Goal: Information Seeking & Learning: Find specific fact

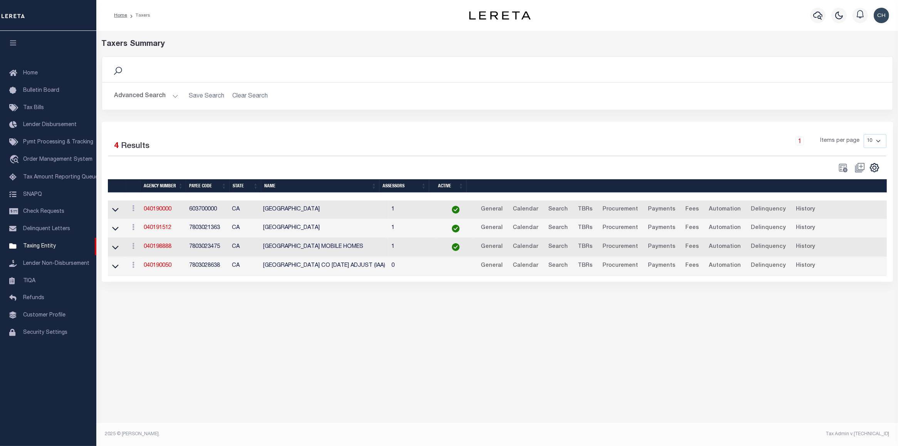
click at [139, 95] on button "Advanced Search" at bounding box center [146, 96] width 64 height 15
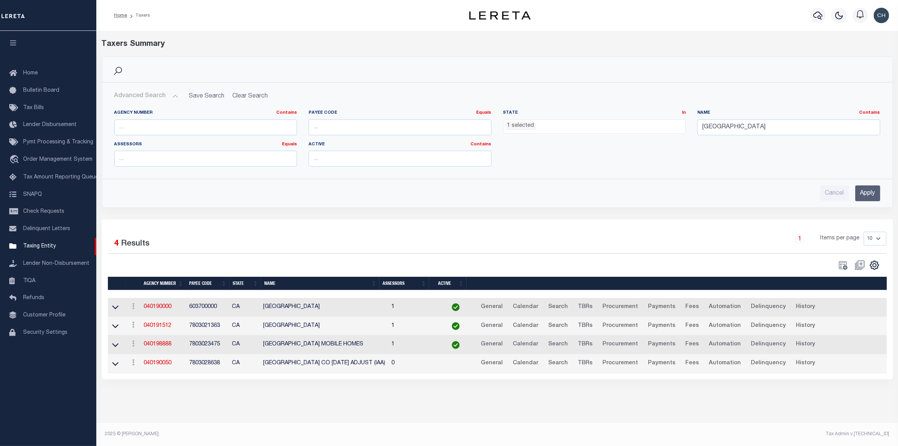
click at [583, 123] on ul "1 selected" at bounding box center [594, 125] width 182 height 10
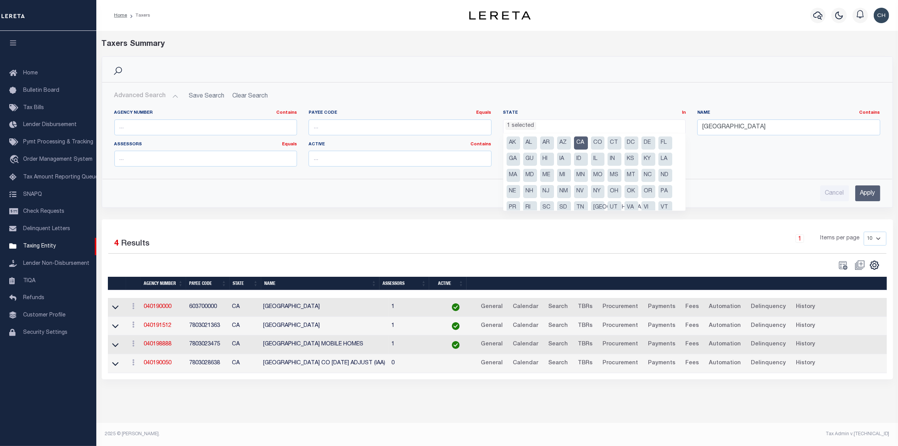
click at [578, 145] on li "CA" at bounding box center [581, 142] width 14 height 13
click at [663, 195] on li "PA" at bounding box center [665, 191] width 14 height 13
select select "PA"
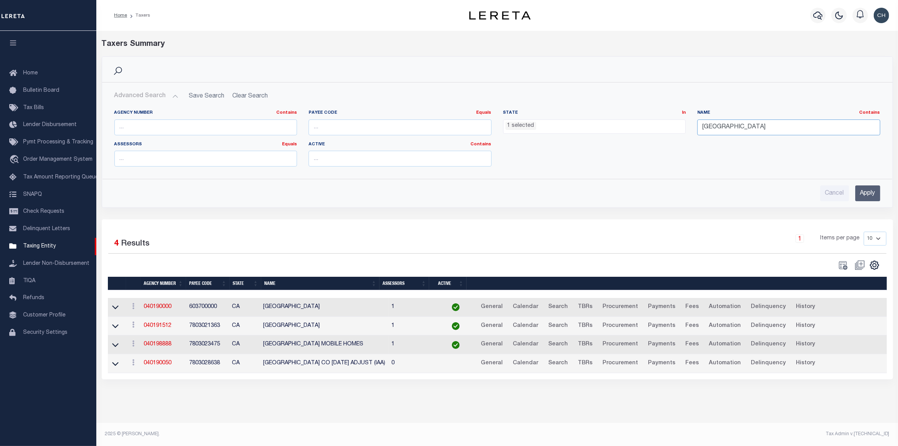
drag, startPoint x: 748, startPoint y: 128, endPoint x: 686, endPoint y: 134, distance: 62.7
click at [686, 134] on div "Agency Number Contains Contains Is Payee Code Equals Equals Is Not Equal To Is …" at bounding box center [497, 141] width 777 height 63
type input "fleetwood boro"
click at [869, 195] on input "Apply" at bounding box center [867, 193] width 25 height 16
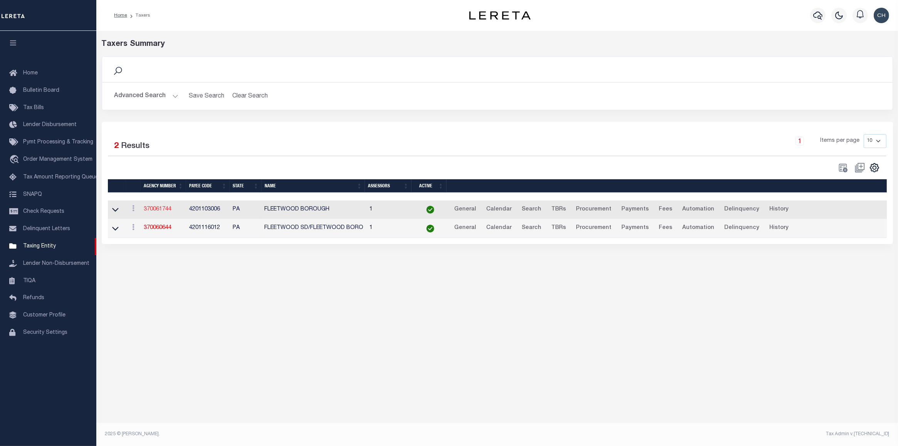
click at [159, 212] on link "370061744" at bounding box center [158, 208] width 28 height 5
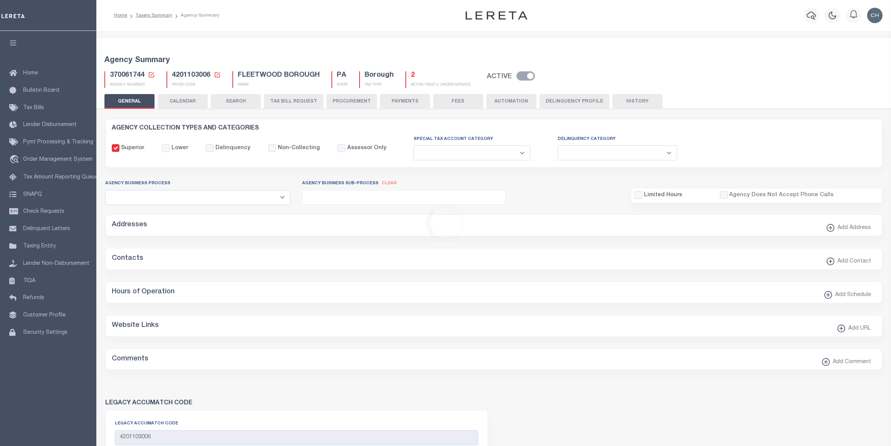
select select
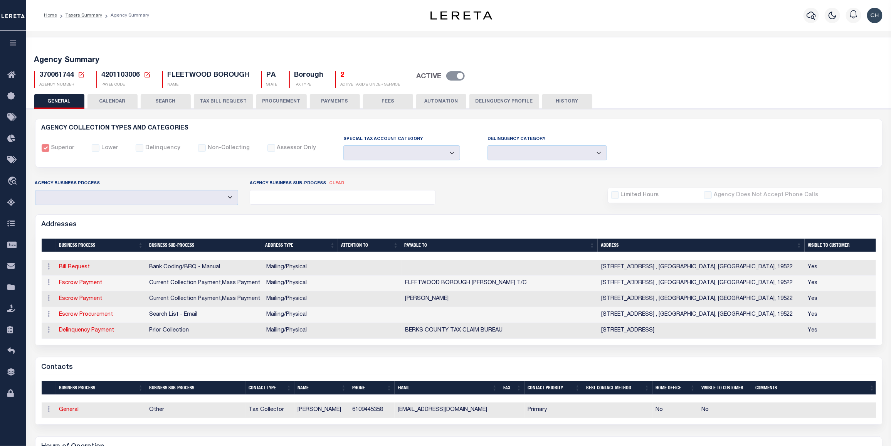
click at [367, 40] on div "Agency Summary 370061744 Agency Number Edit Cancel Ok Cancel Ok" at bounding box center [459, 414] width 868 height 754
click at [10, 121] on icon at bounding box center [13, 118] width 12 height 10
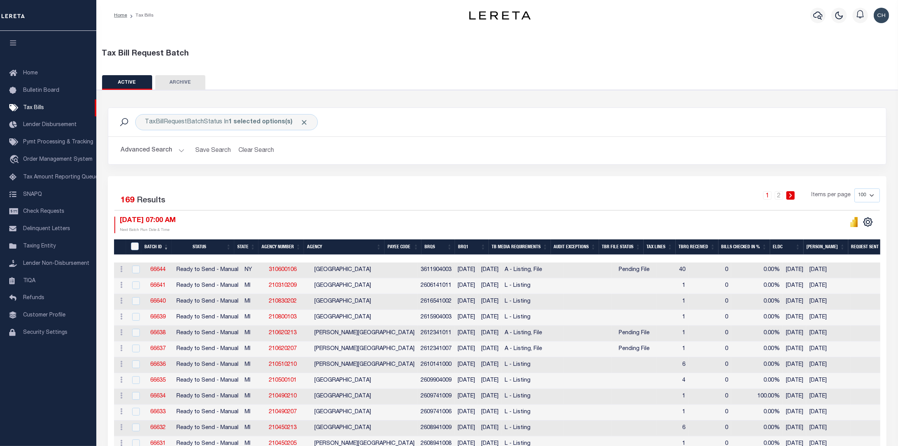
click at [829, 16] on div at bounding box center [839, 15] width 21 height 27
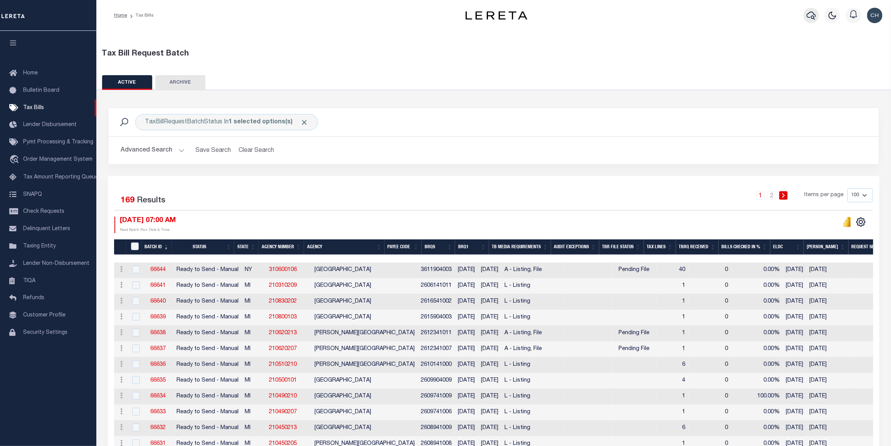
click at [812, 16] on icon "button" at bounding box center [810, 16] width 9 height 8
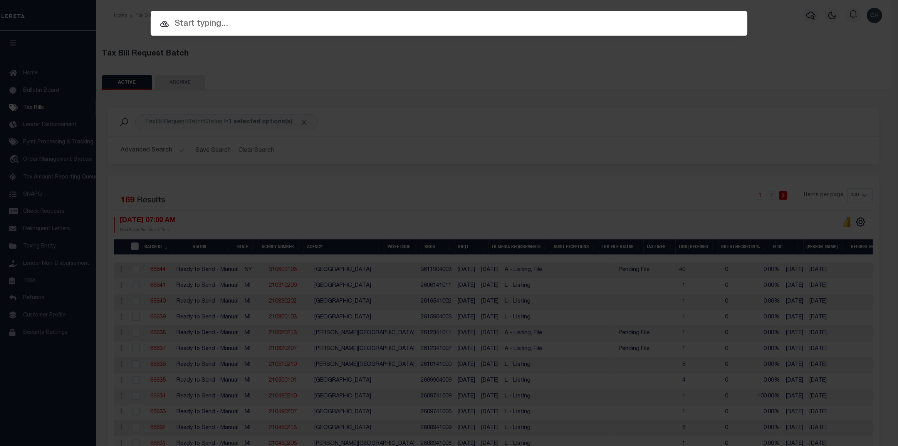
click at [206, 24] on input "text" at bounding box center [449, 23] width 597 height 13
paste input "175000194 NORMAN"
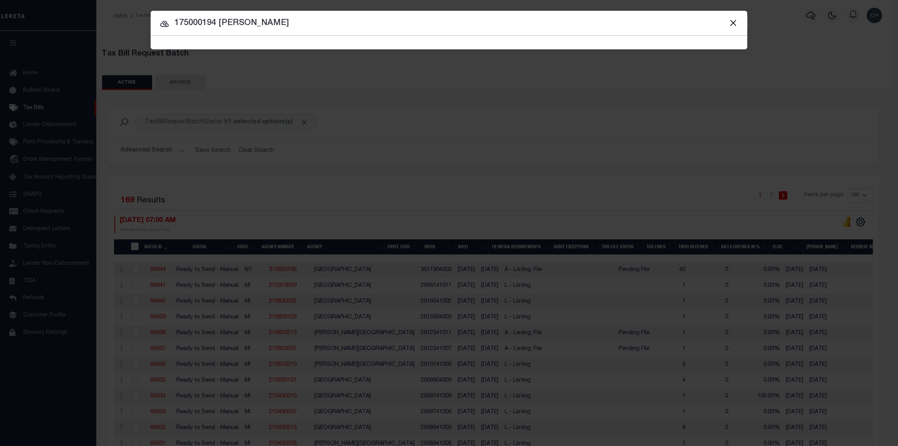
drag, startPoint x: 242, startPoint y: 23, endPoint x: 282, endPoint y: 25, distance: 40.5
click at [282, 25] on input "175000194 NORMAN" at bounding box center [449, 23] width 597 height 13
type input "175000194"
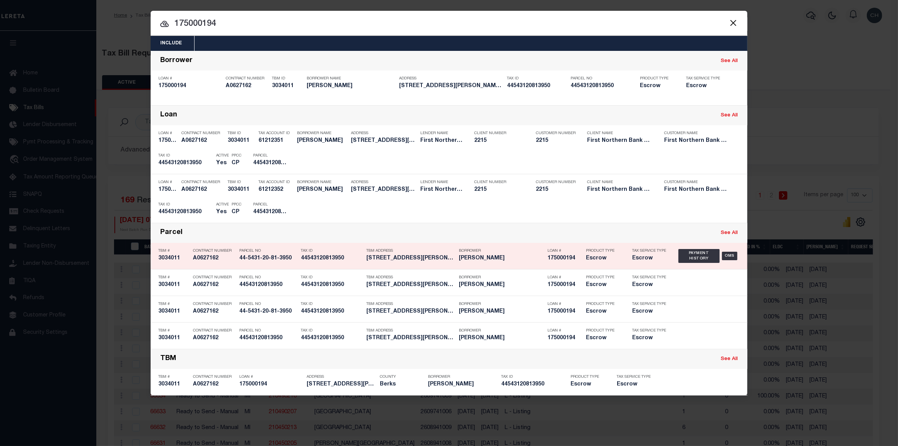
click at [521, 267] on div "175000194 A0627162 TBM # 3034011 Contract Number A0627162 1651979 Parcel No 44-…" at bounding box center [449, 256] width 597 height 26
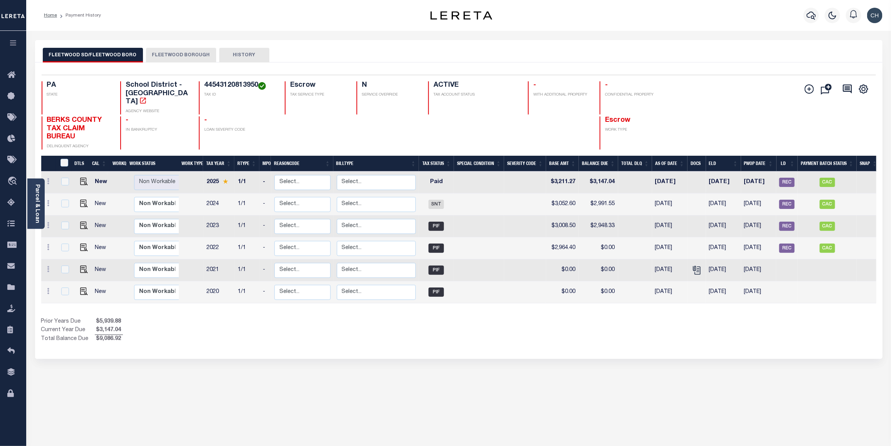
click at [171, 61] on button "FLEETWOOD BOROUGH" at bounding box center [181, 55] width 70 height 15
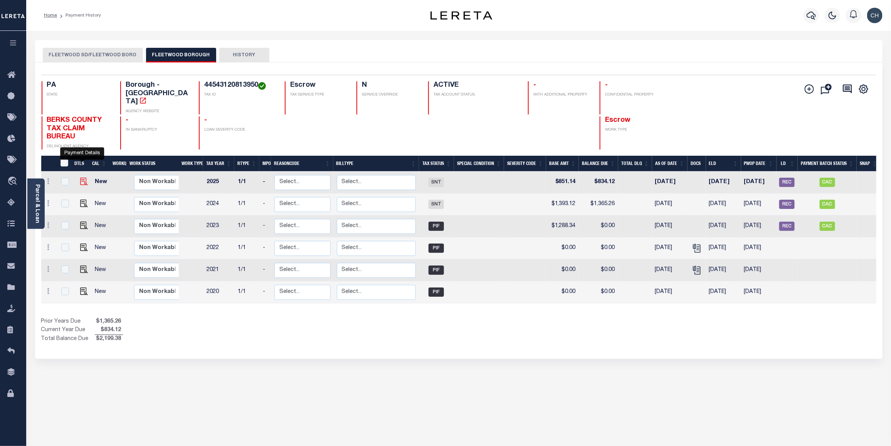
click at [81, 178] on img "" at bounding box center [84, 182] width 8 height 8
checkbox input "true"
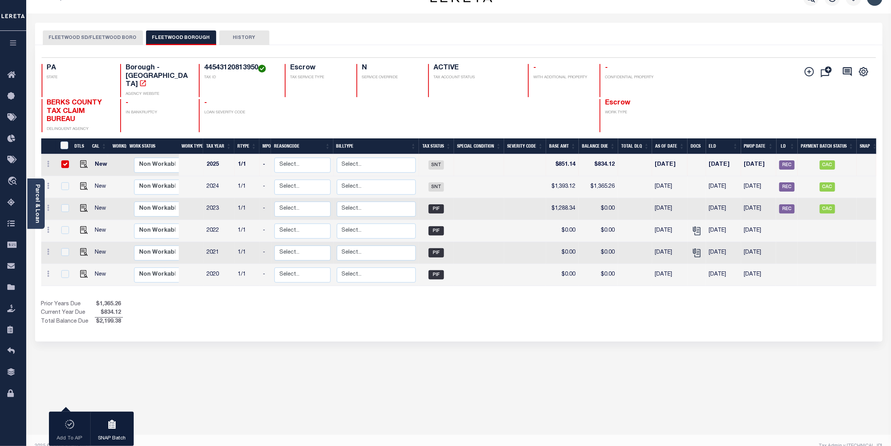
scroll to position [30, 0]
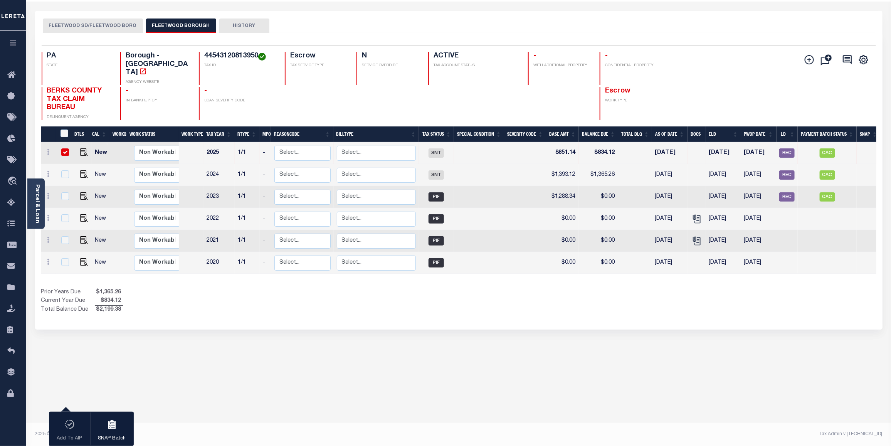
click at [79, 22] on button "FLEETWOOD SD/FLEETWOOD BORO" at bounding box center [93, 25] width 100 height 15
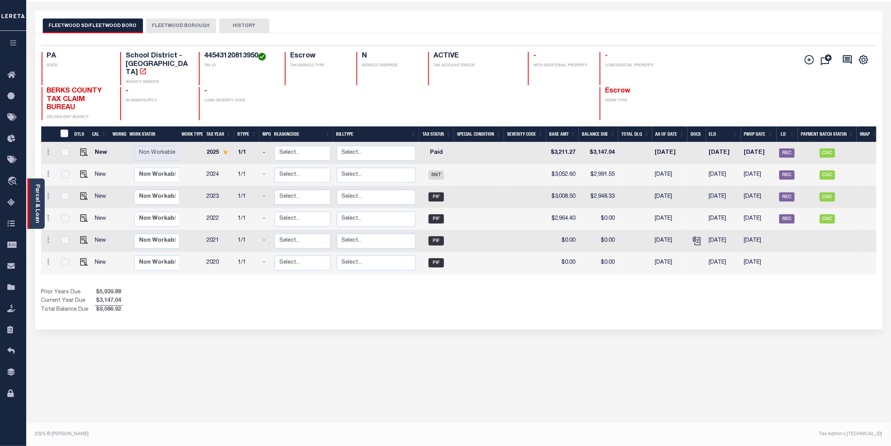
click at [35, 201] on link "Parcel & Loan" at bounding box center [36, 203] width 5 height 39
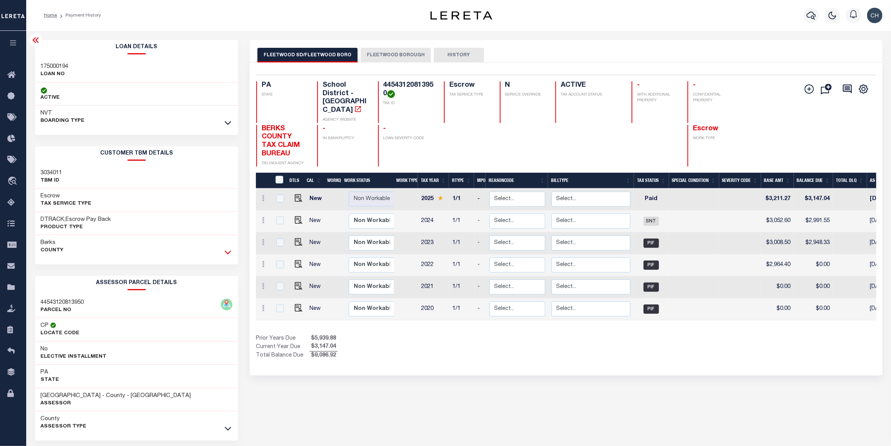
click at [230, 252] on icon at bounding box center [228, 252] width 7 height 8
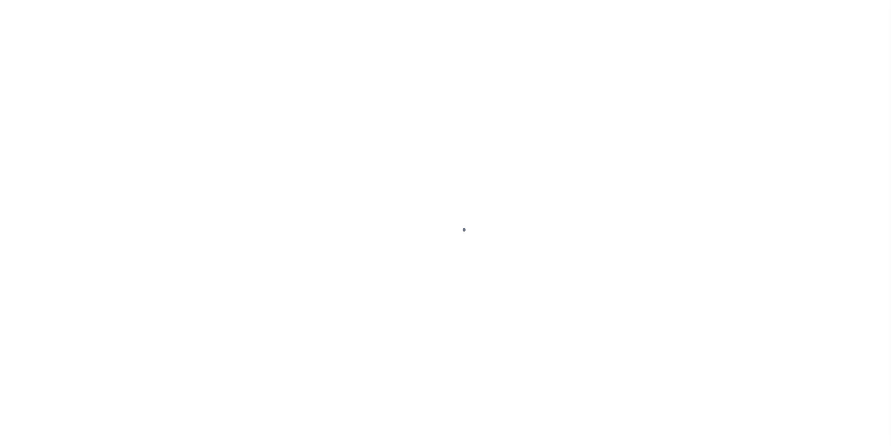
select select "SNT"
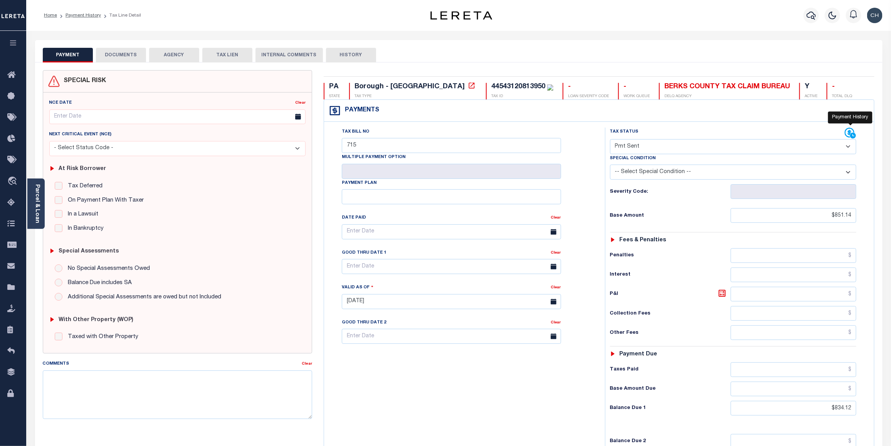
click at [848, 133] on icon at bounding box center [849, 133] width 10 height 10
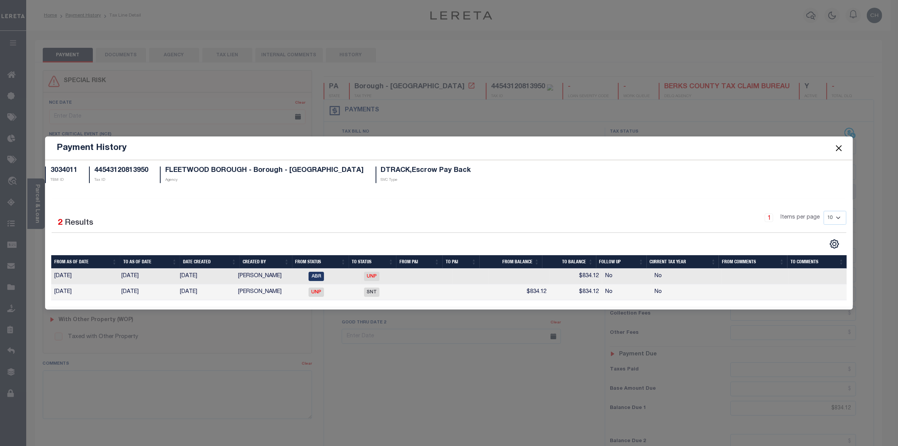
click at [837, 147] on button "Close" at bounding box center [839, 148] width 10 height 10
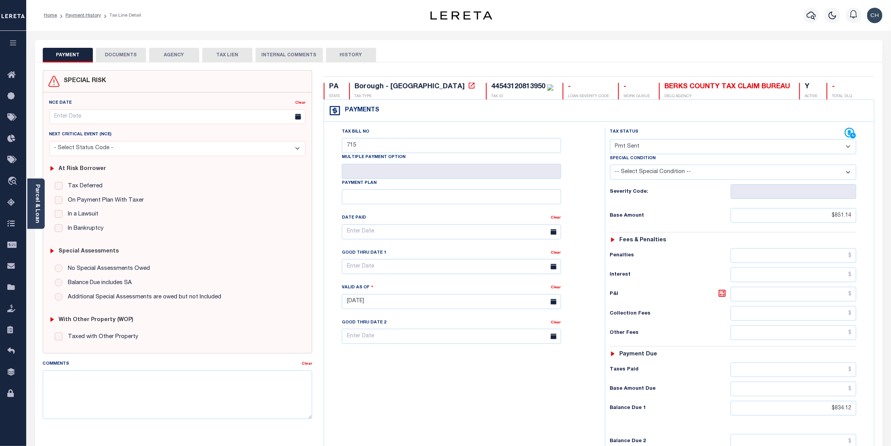
click at [123, 59] on button "DOCUMENTS" at bounding box center [121, 55] width 50 height 15
